Goal: Transaction & Acquisition: Purchase product/service

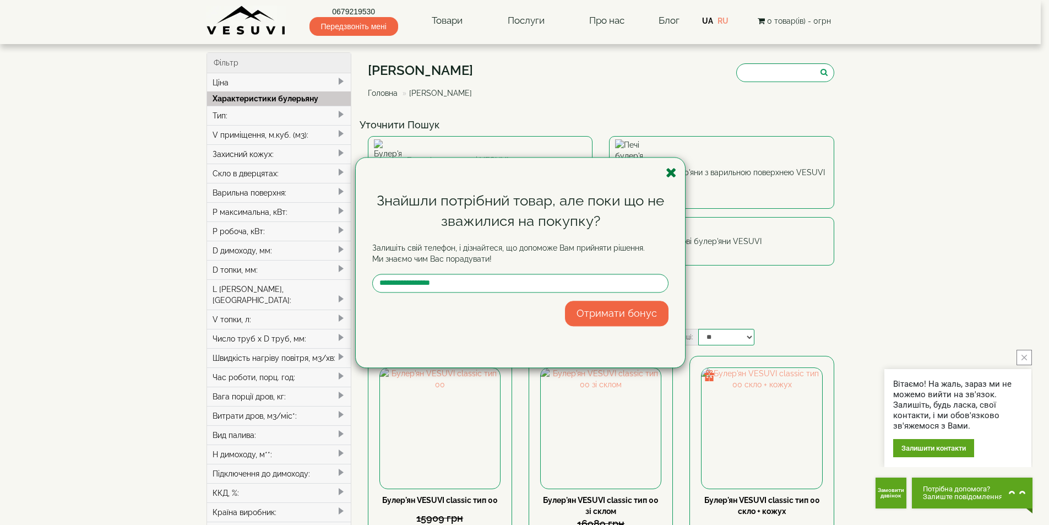
click at [667, 167] on icon "button" at bounding box center [670, 173] width 11 height 14
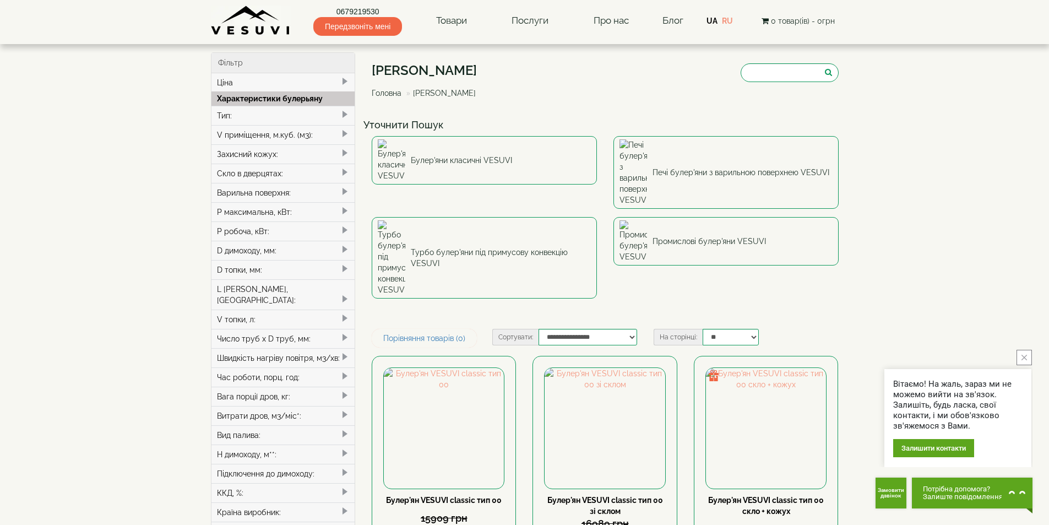
click at [254, 118] on div "Тип:" at bounding box center [283, 115] width 144 height 19
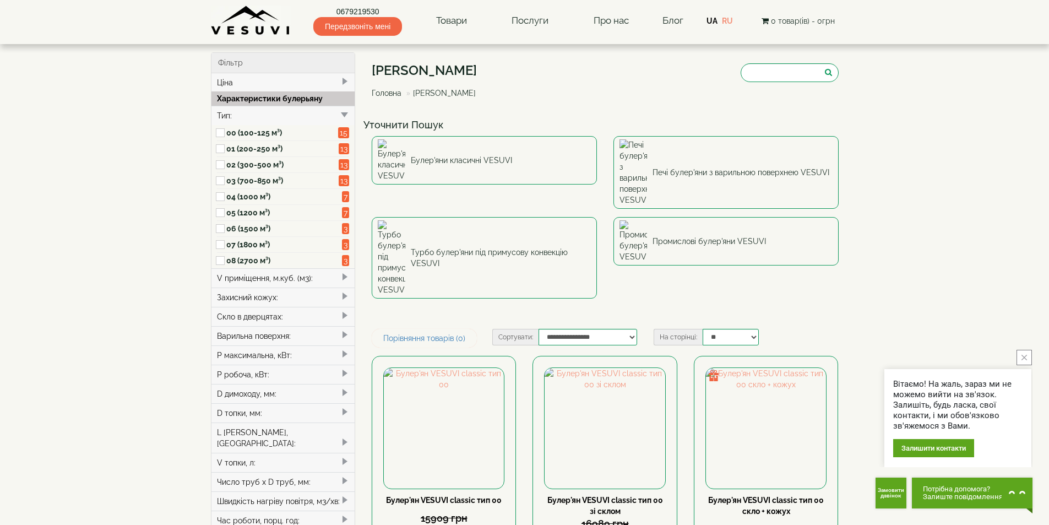
click at [244, 161] on label "02 (300-500 м³)" at bounding box center [282, 164] width 112 height 11
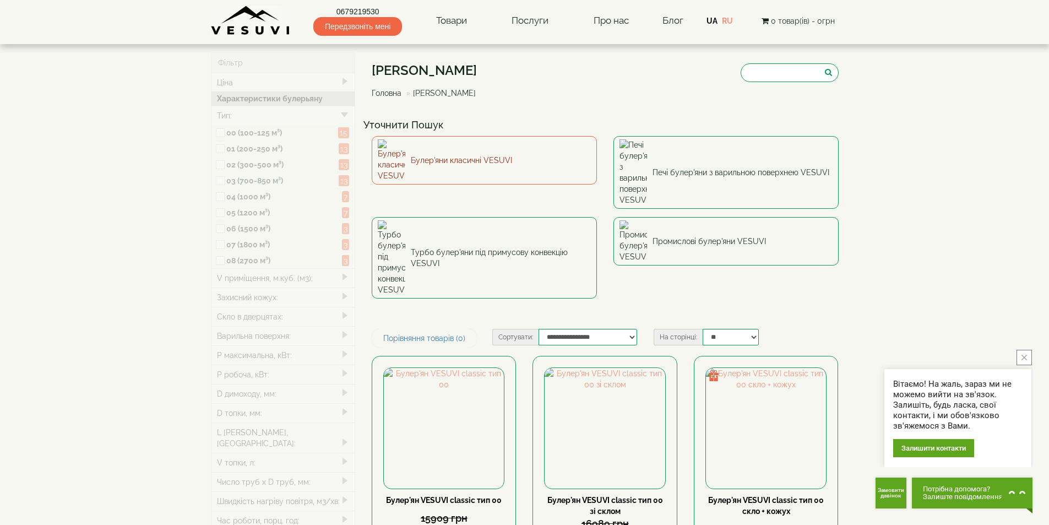
type input "*****"
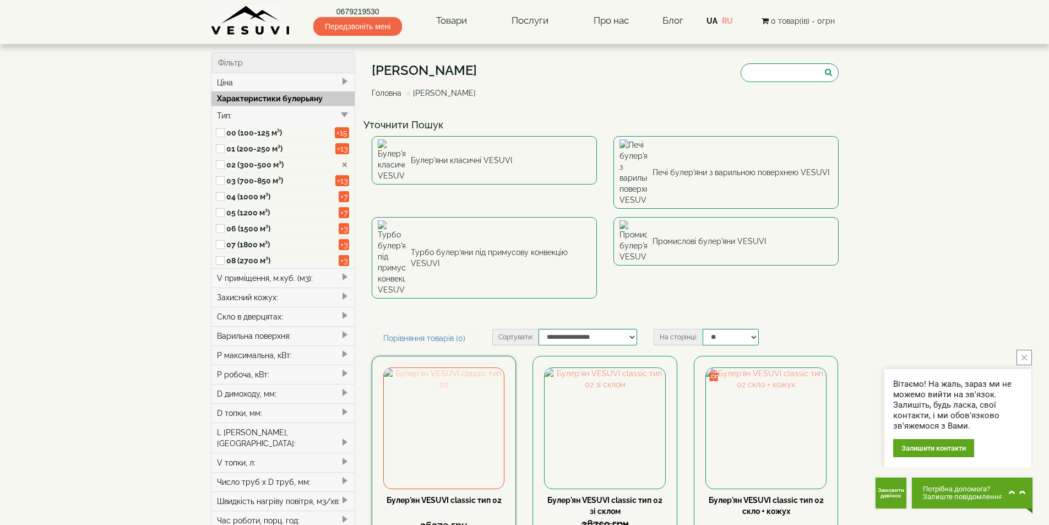
click at [430, 368] on img at bounding box center [444, 428] width 120 height 120
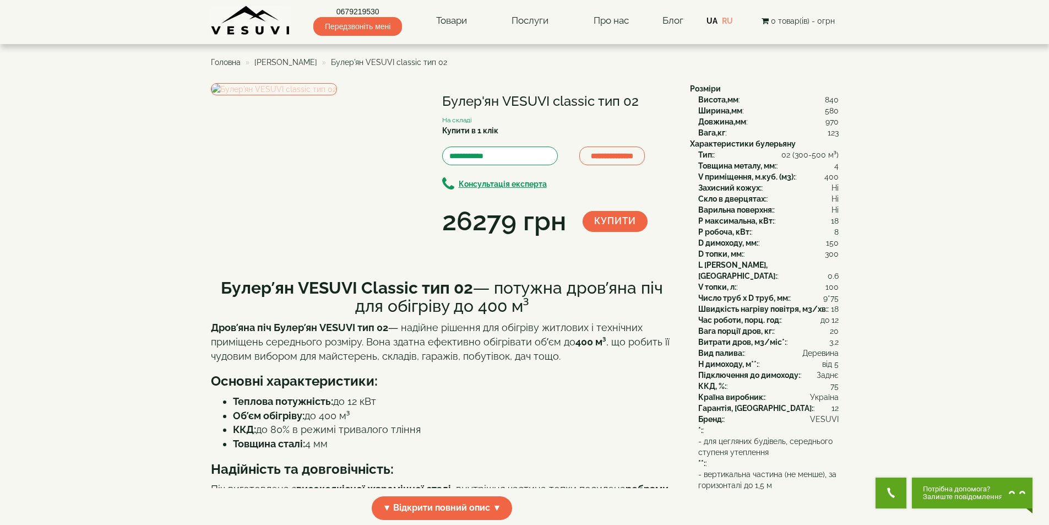
click at [337, 95] on img at bounding box center [274, 89] width 126 height 12
